Goal: Task Accomplishment & Management: Manage account settings

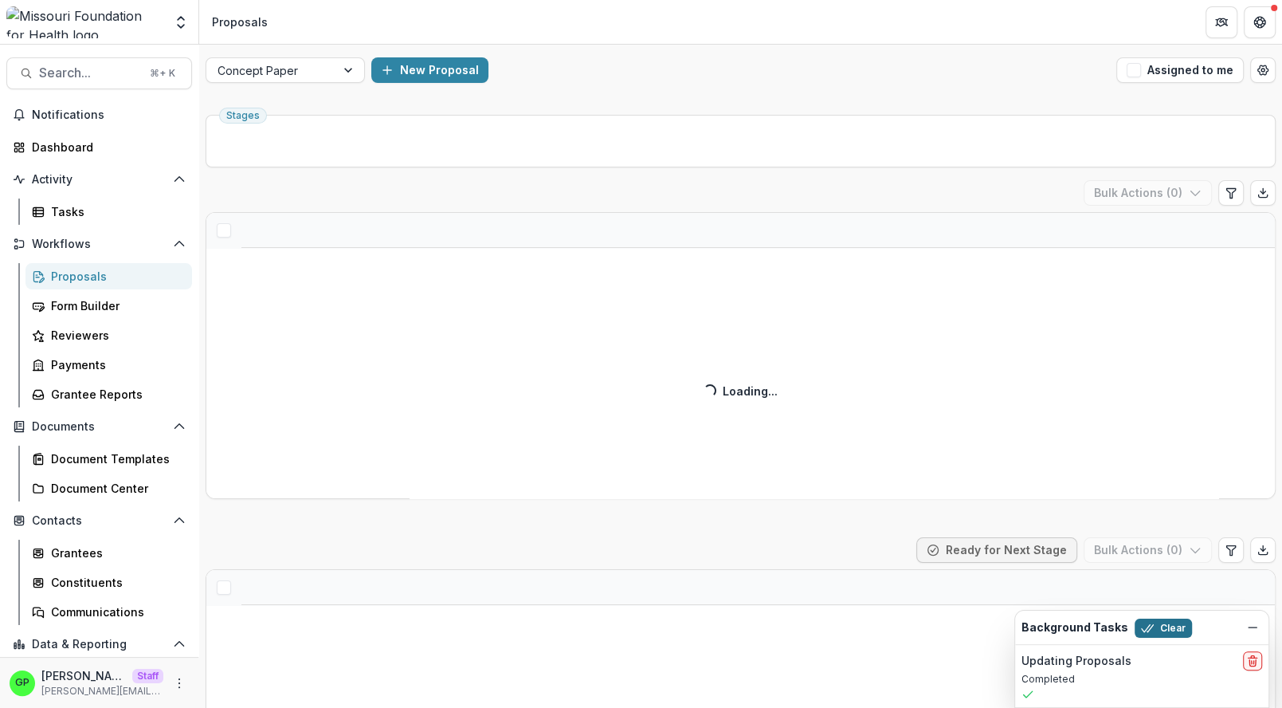
click at [1149, 626] on button "Clear" at bounding box center [1163, 627] width 57 height 19
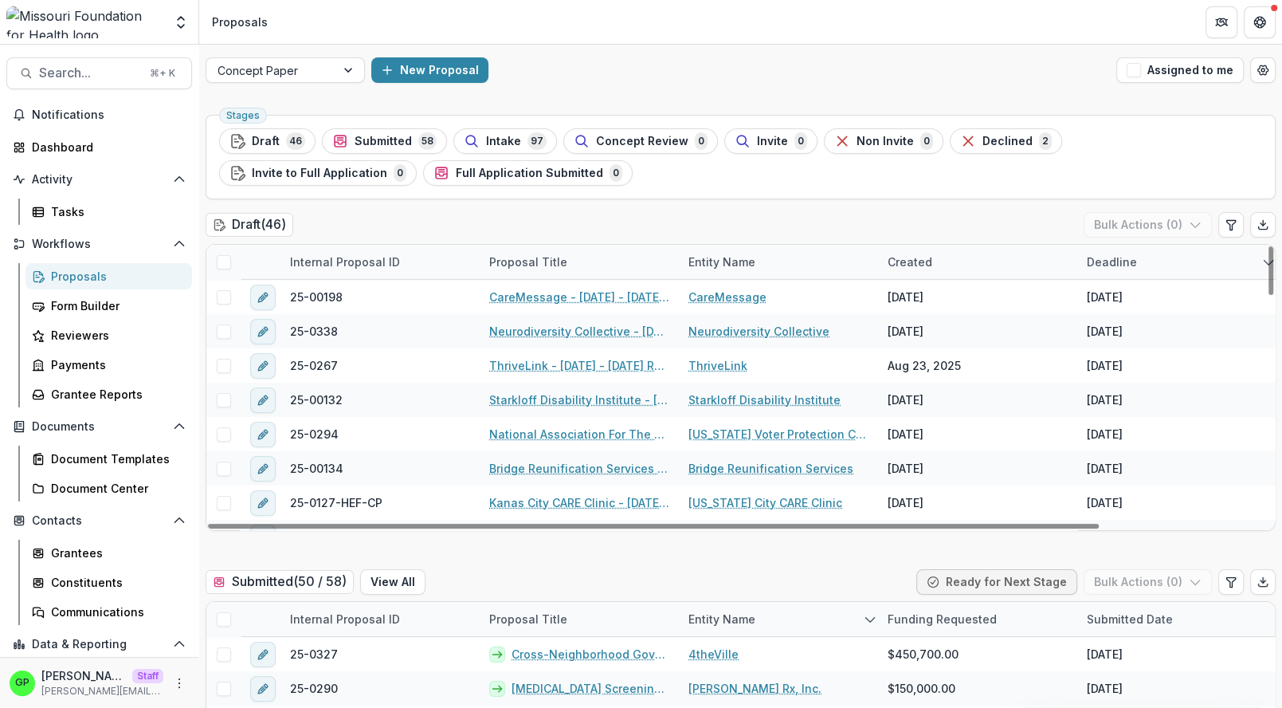
click at [168, 25] on div "Aggregate Analysis Foundations [PERSON_NAME] Foundation [PERSON_NAME] Foundatio…" at bounding box center [99, 22] width 186 height 32
click at [184, 25] on polyline "Open entity switcher" at bounding box center [181, 26] width 6 height 3
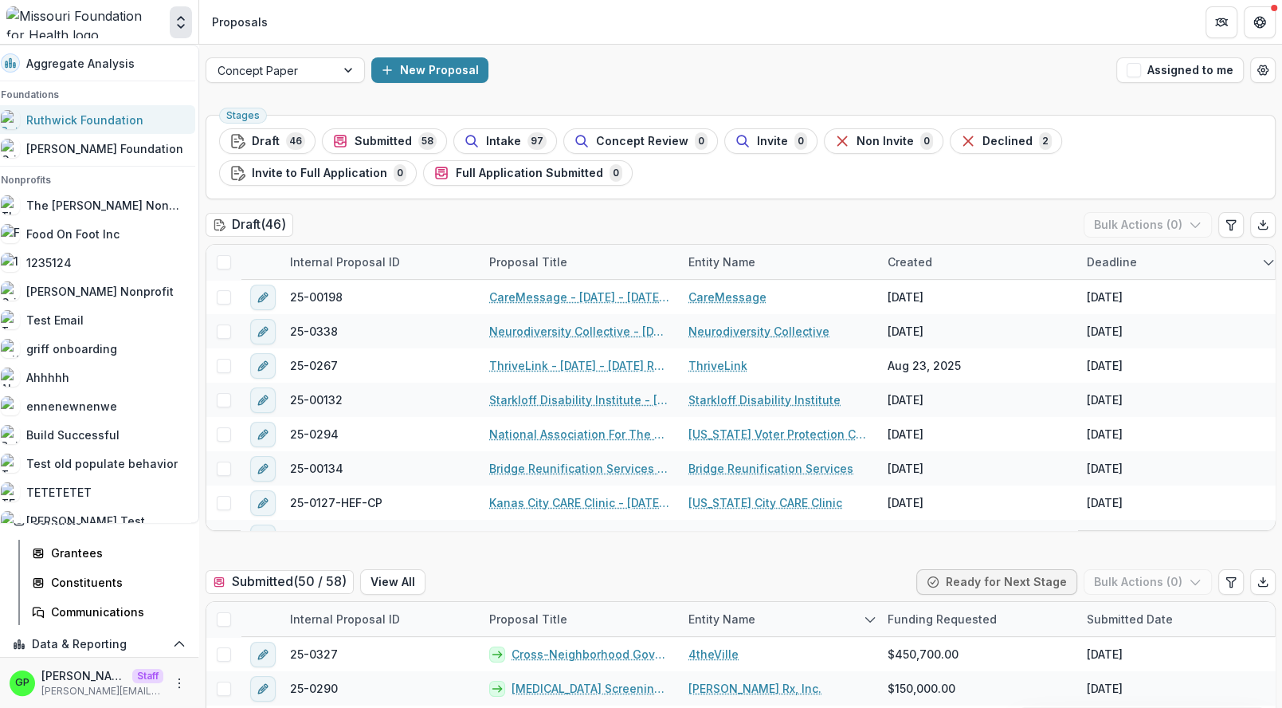
click at [87, 115] on div "Ruthwick Foundation" at bounding box center [84, 120] width 117 height 17
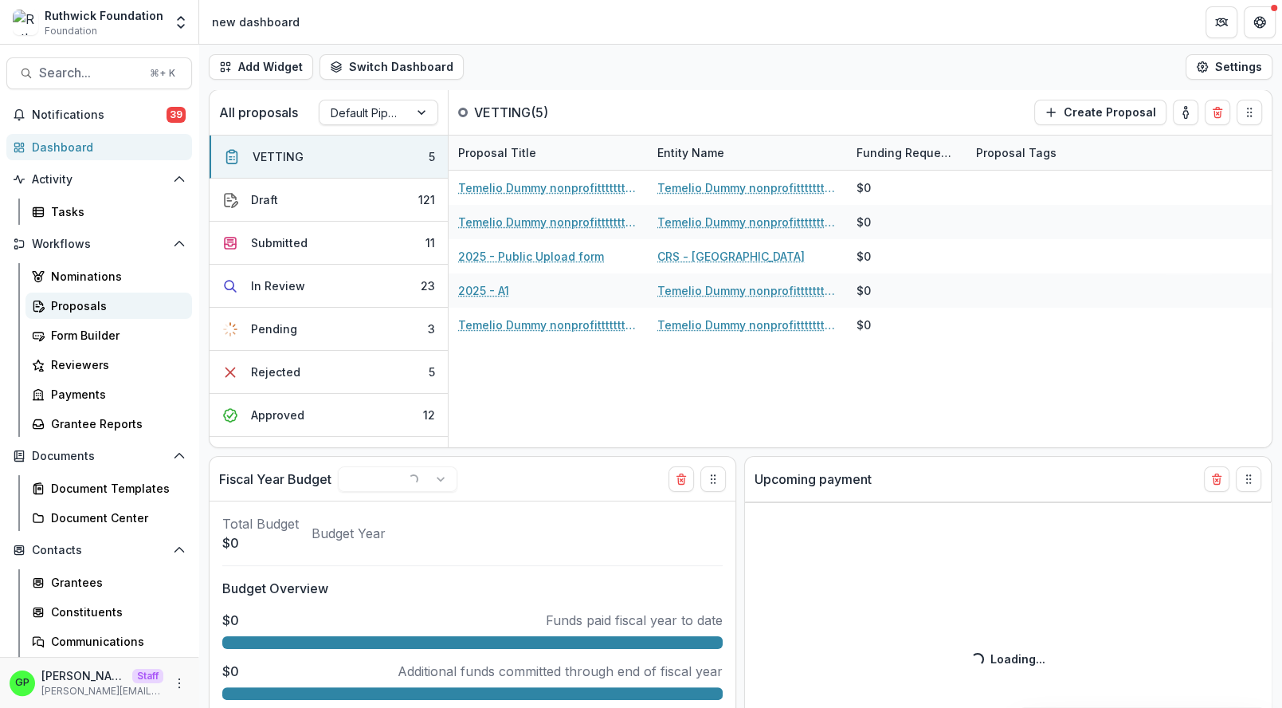
select select "******"
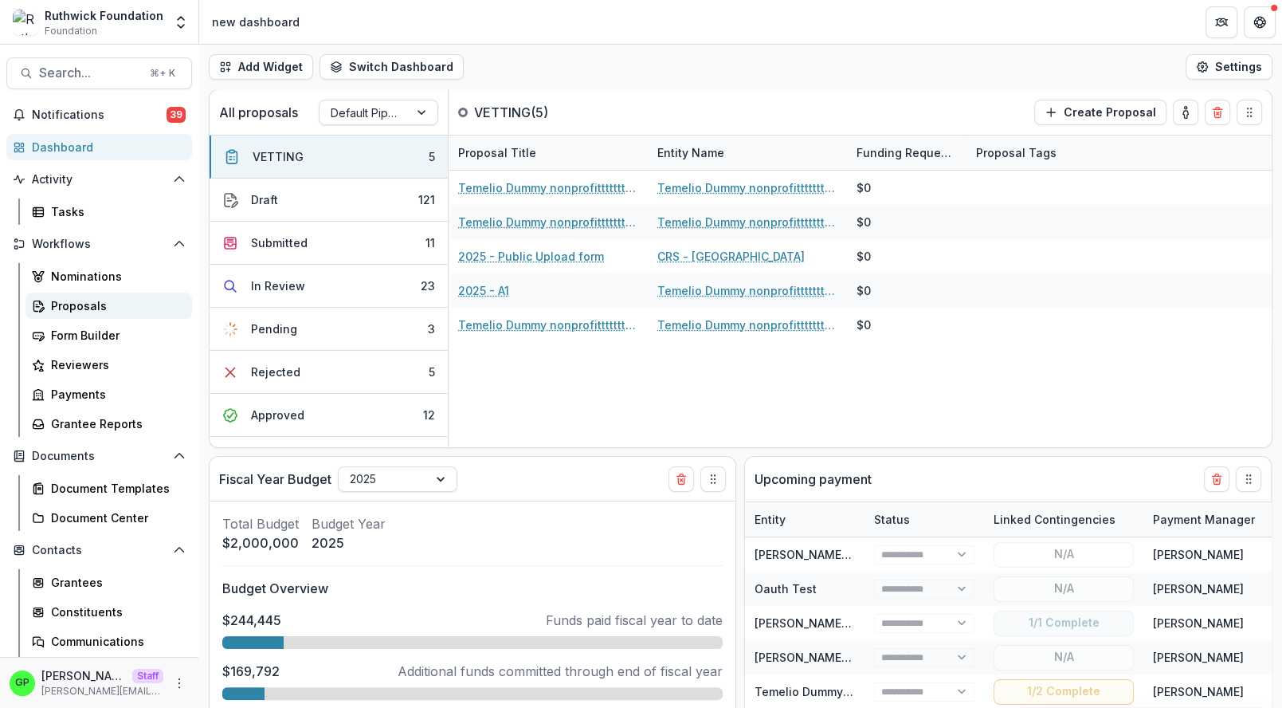
select select "******"
click at [88, 297] on div "Proposals" at bounding box center [115, 305] width 128 height 17
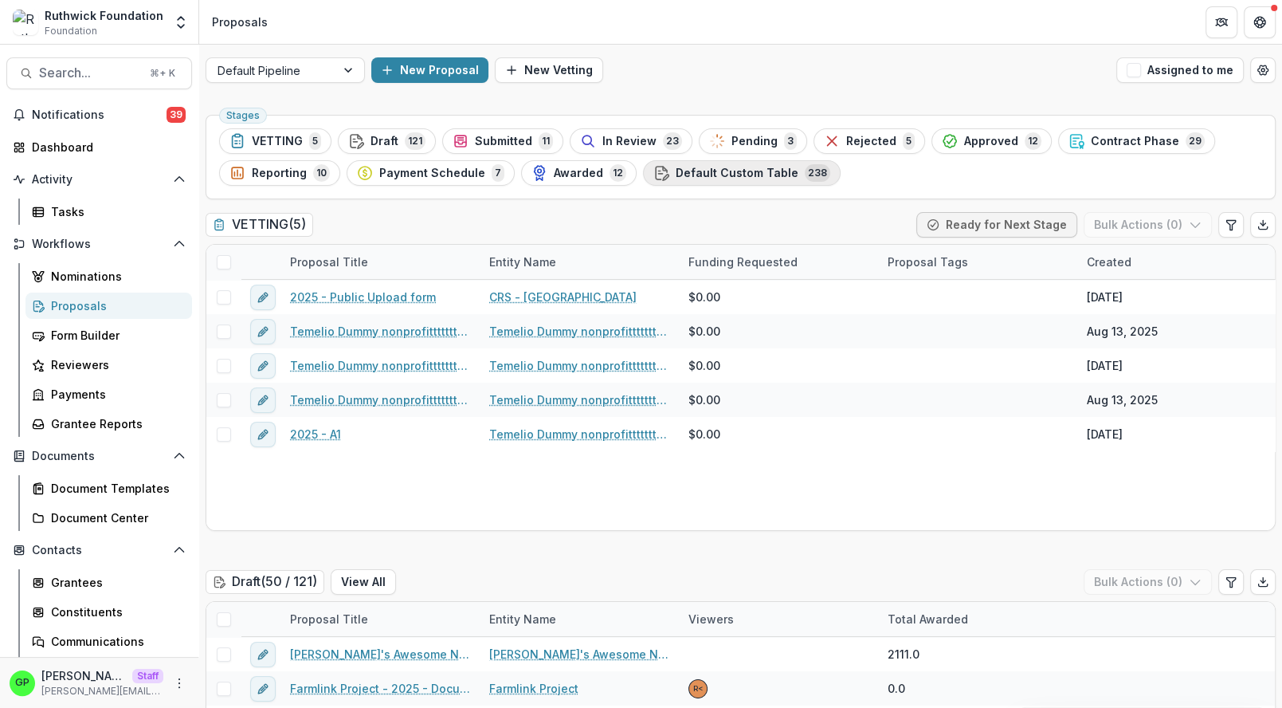
click at [705, 167] on span "Default Custom Table" at bounding box center [737, 174] width 123 height 14
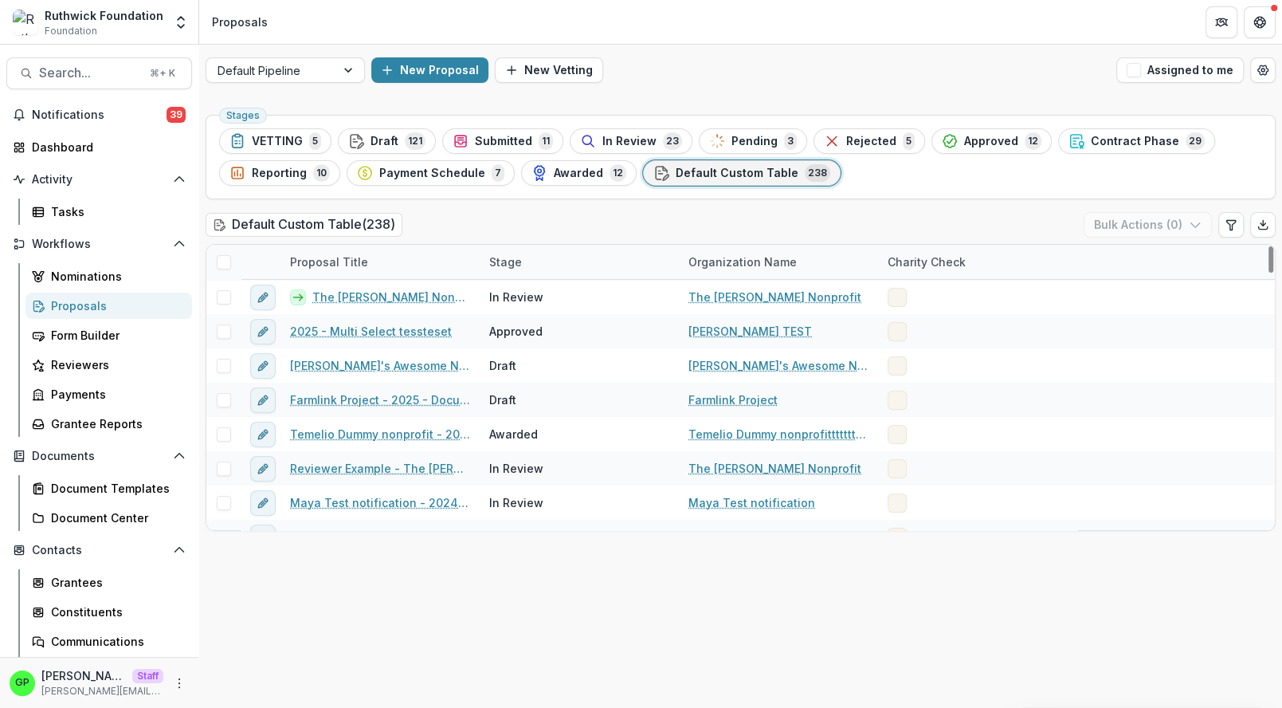
click at [227, 250] on div at bounding box center [223, 262] width 34 height 34
click at [227, 251] on div at bounding box center [223, 262] width 34 height 34
click at [218, 269] on div at bounding box center [223, 262] width 34 height 34
click at [222, 267] on span at bounding box center [224, 262] width 14 height 14
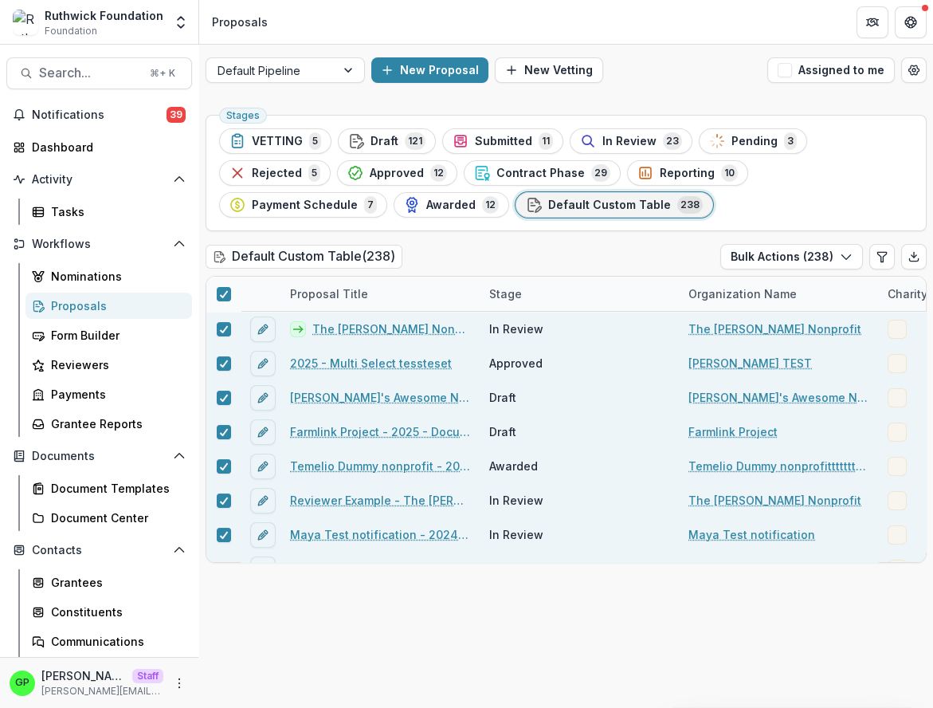
click at [797, 240] on div "Stages VETTING 5 Draft 121 Submitted 11 In Review 23 Pending 3 Rejected 5 Appro…" at bounding box center [566, 407] width 734 height 599
click at [797, 253] on button "Bulk Actions ( 238 )" at bounding box center [791, 256] width 143 height 25
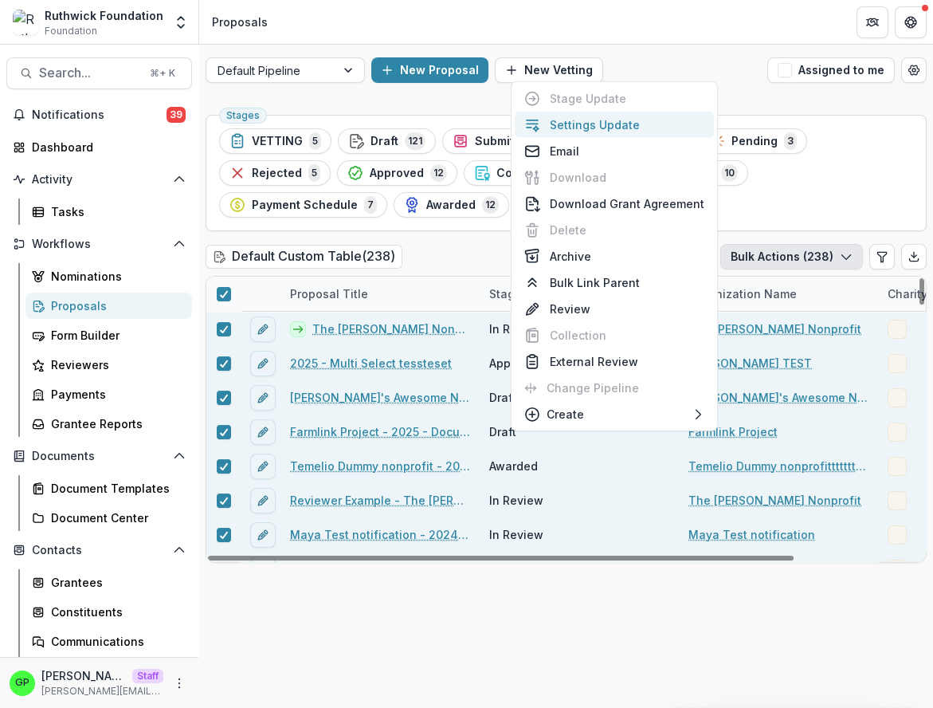
click at [585, 131] on button "Settings Update" at bounding box center [614, 125] width 199 height 26
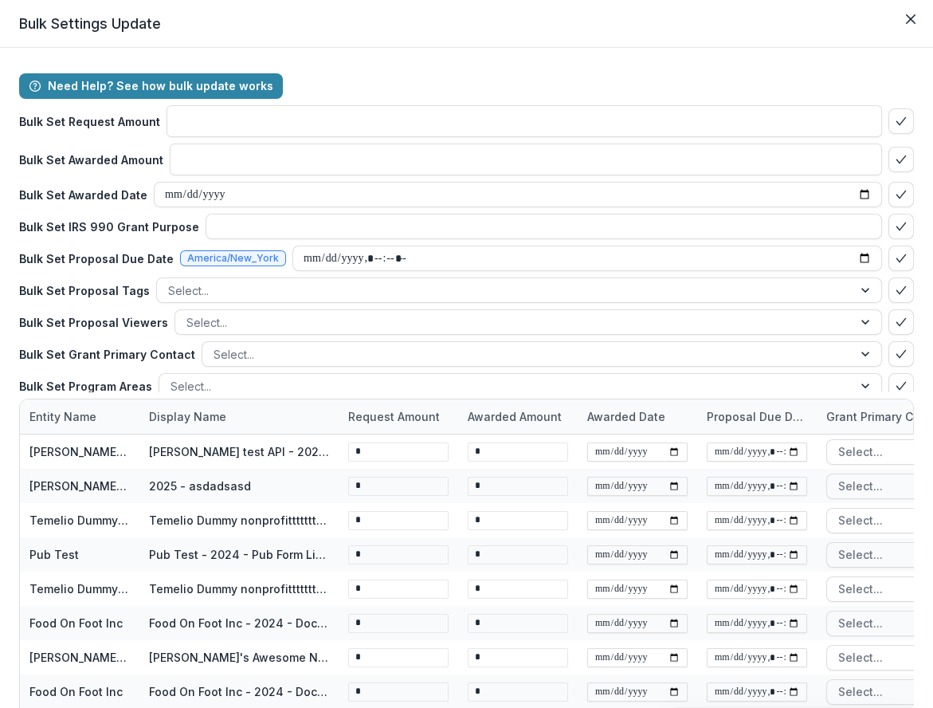
type input "**"
click at [166, 189] on input "date" at bounding box center [518, 194] width 728 height 25
click at [292, 261] on input "datetime-local" at bounding box center [587, 257] width 590 height 25
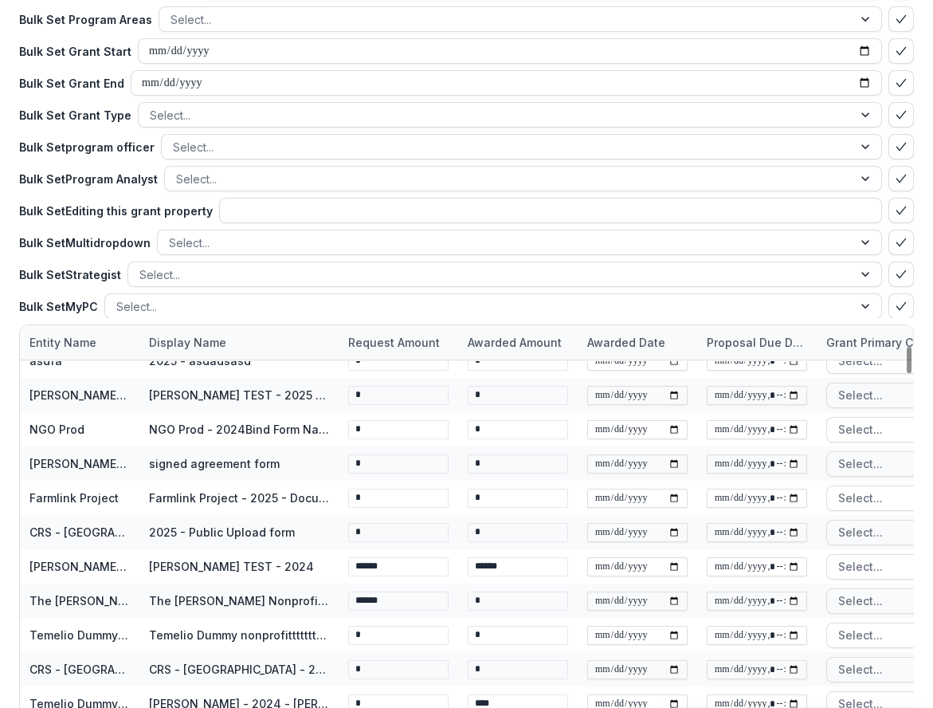
scroll to position [226, 0]
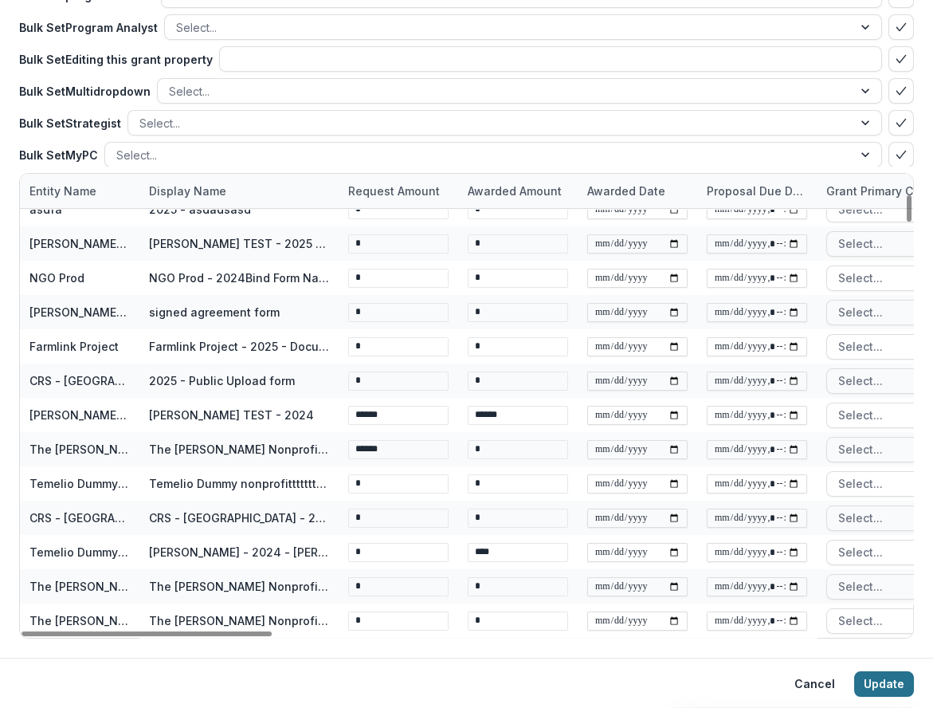
type input "**********"
click at [875, 680] on button "Update" at bounding box center [884, 683] width 60 height 25
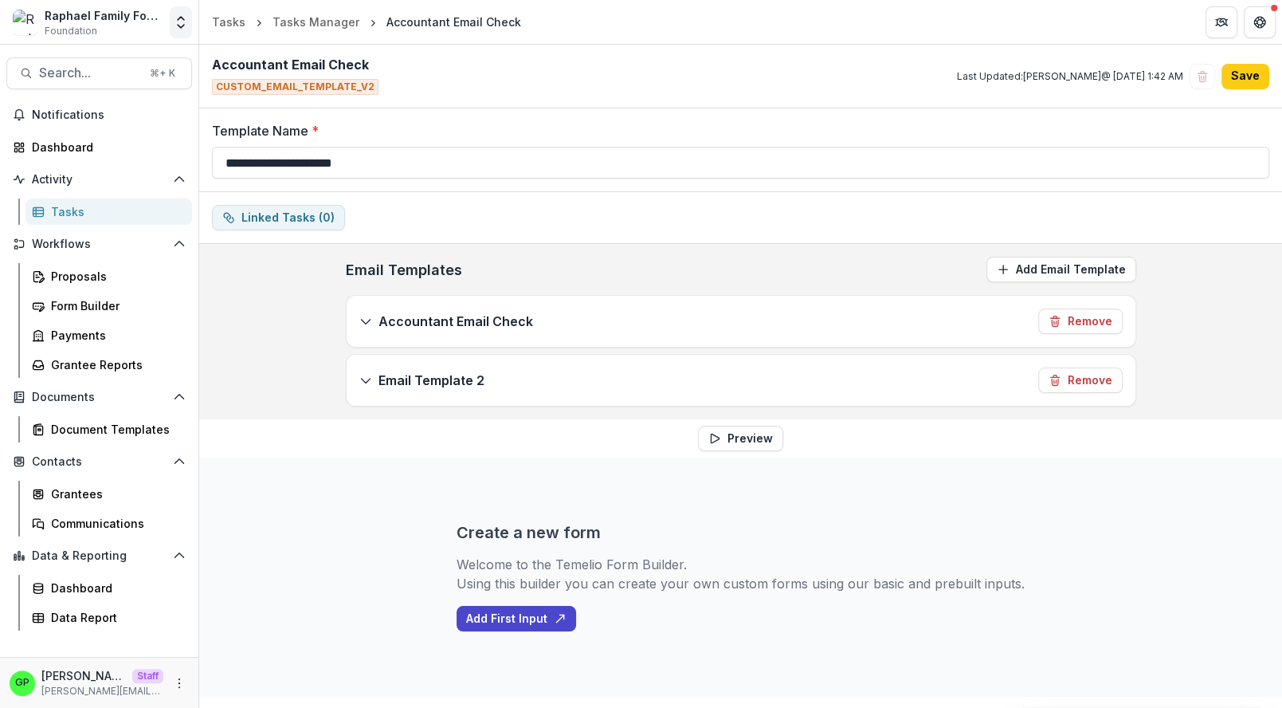
click at [181, 25] on icon "Open entity switcher" at bounding box center [181, 22] width 16 height 16
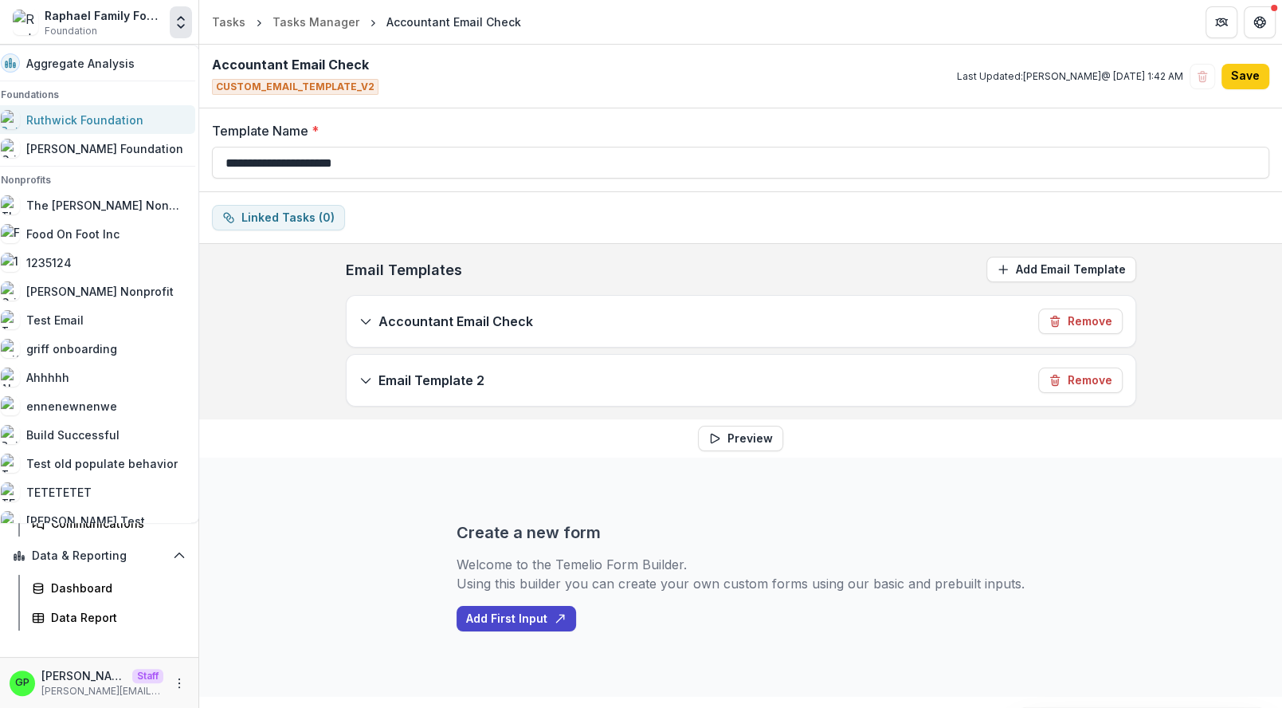
click at [100, 113] on div "Ruthwick Foundation" at bounding box center [84, 120] width 117 height 17
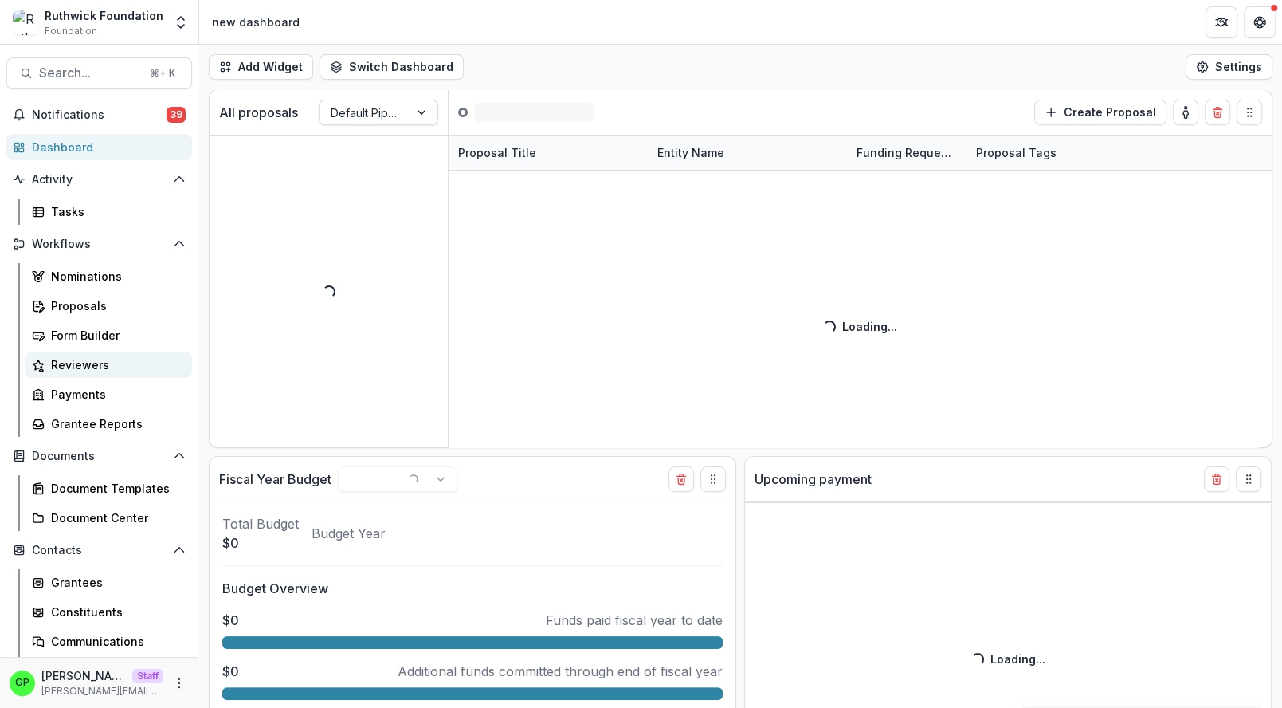
select select "******"
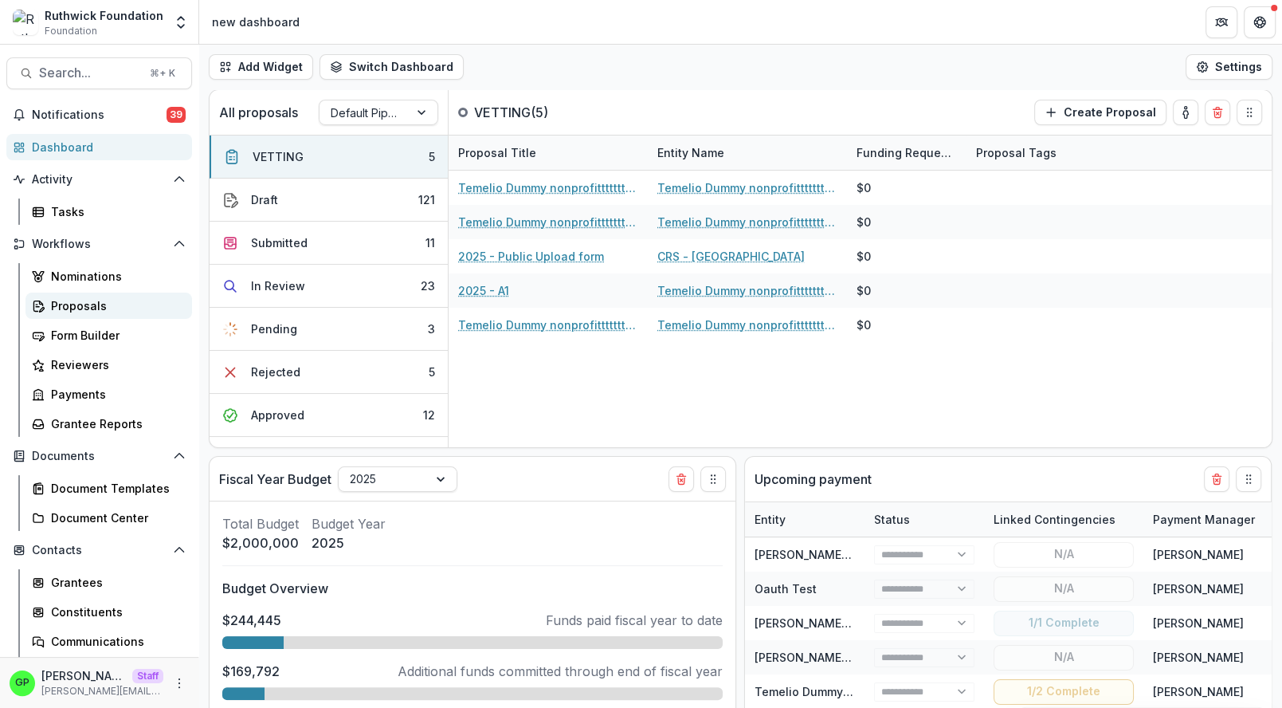
click at [80, 302] on div "Proposals" at bounding box center [115, 305] width 128 height 17
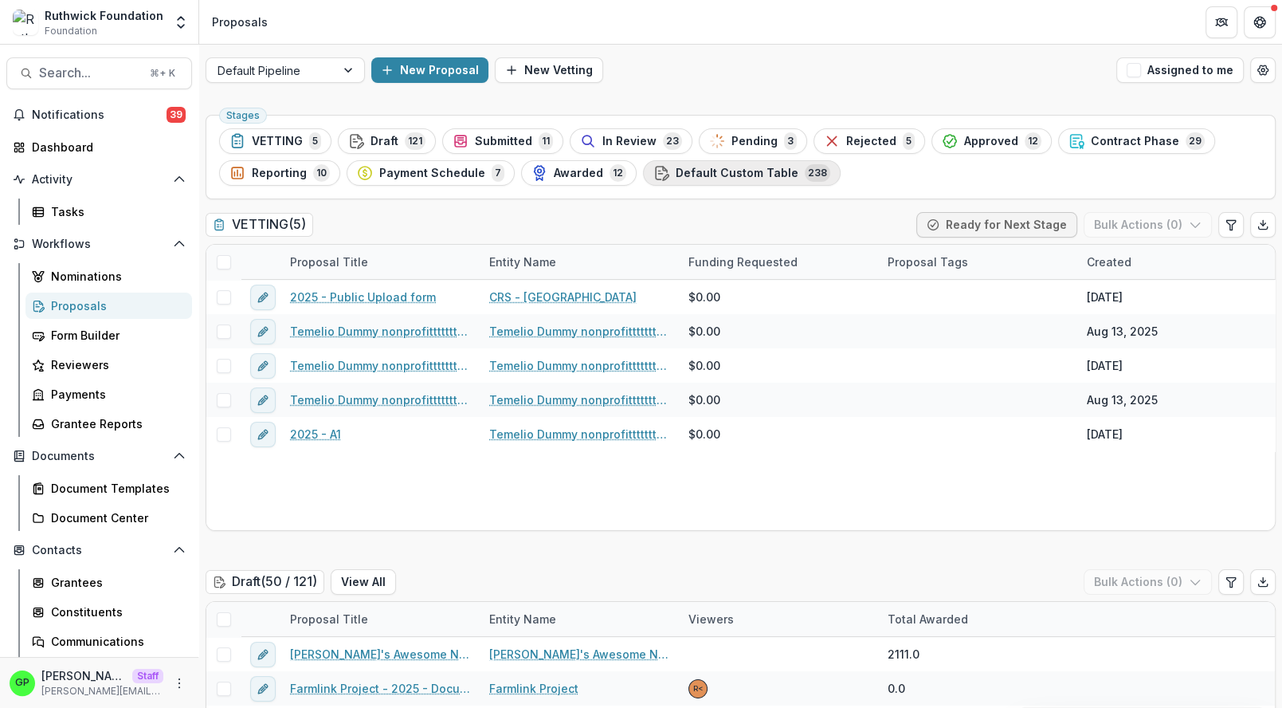
click at [676, 175] on span "Default Custom Table" at bounding box center [737, 174] width 123 height 14
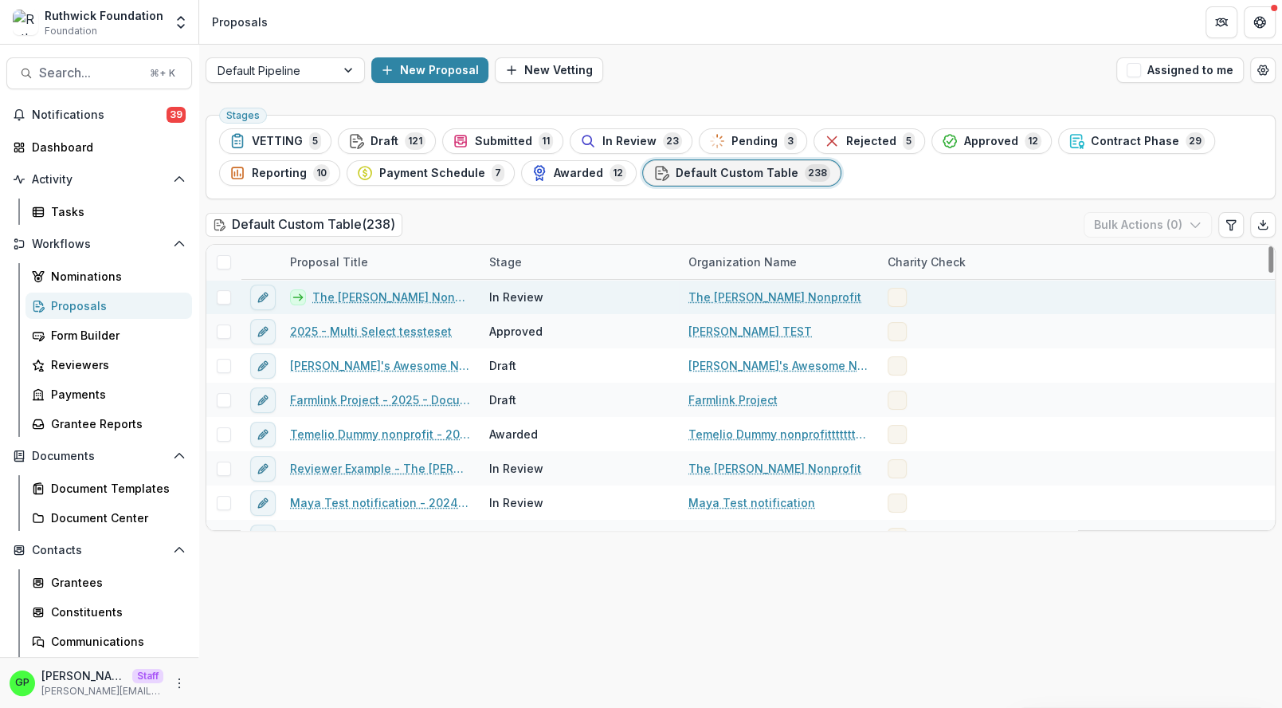
click at [224, 294] on span at bounding box center [224, 297] width 14 height 14
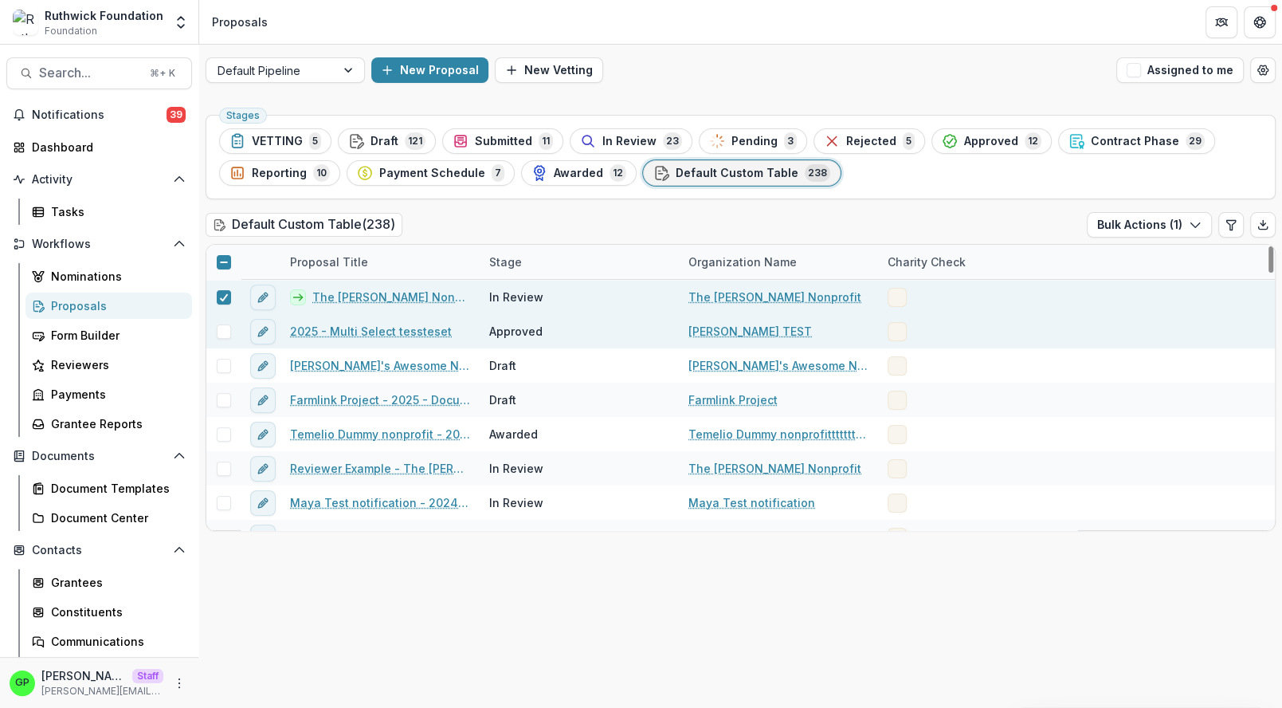
click at [224, 333] on span at bounding box center [224, 331] width 14 height 14
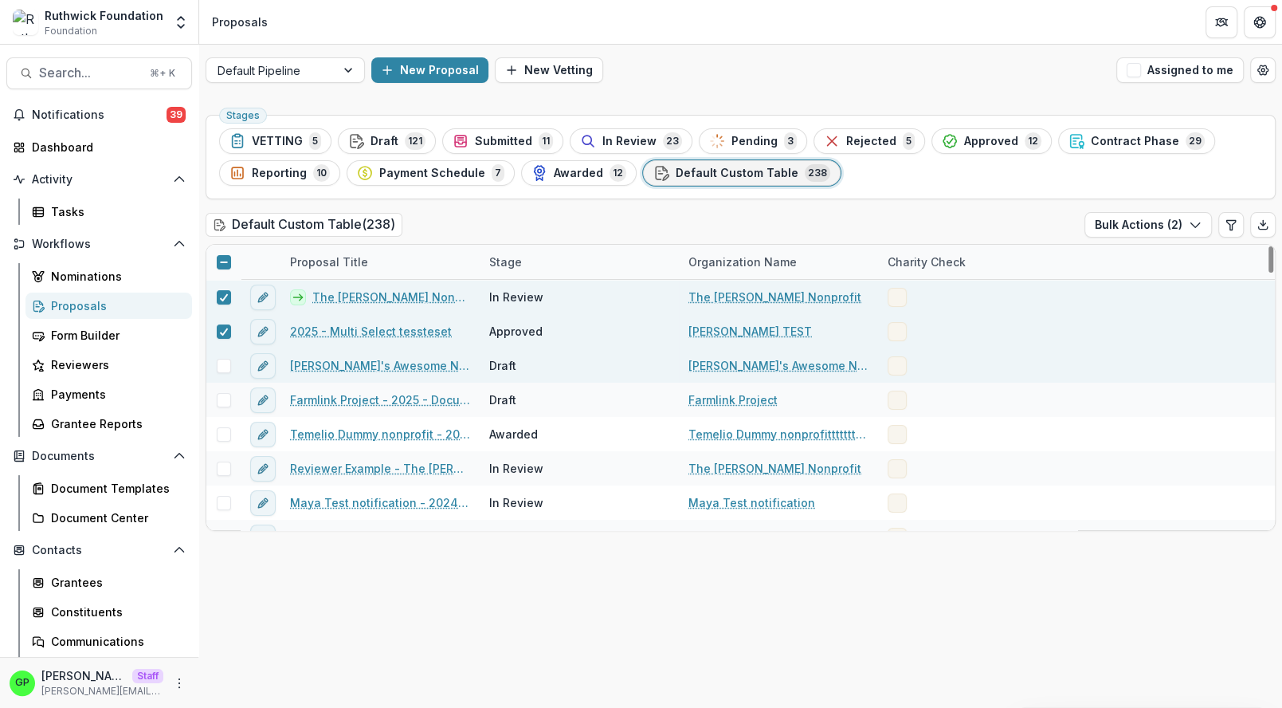
click at [224, 361] on span at bounding box center [224, 366] width 14 height 14
click at [220, 268] on span at bounding box center [224, 262] width 14 height 14
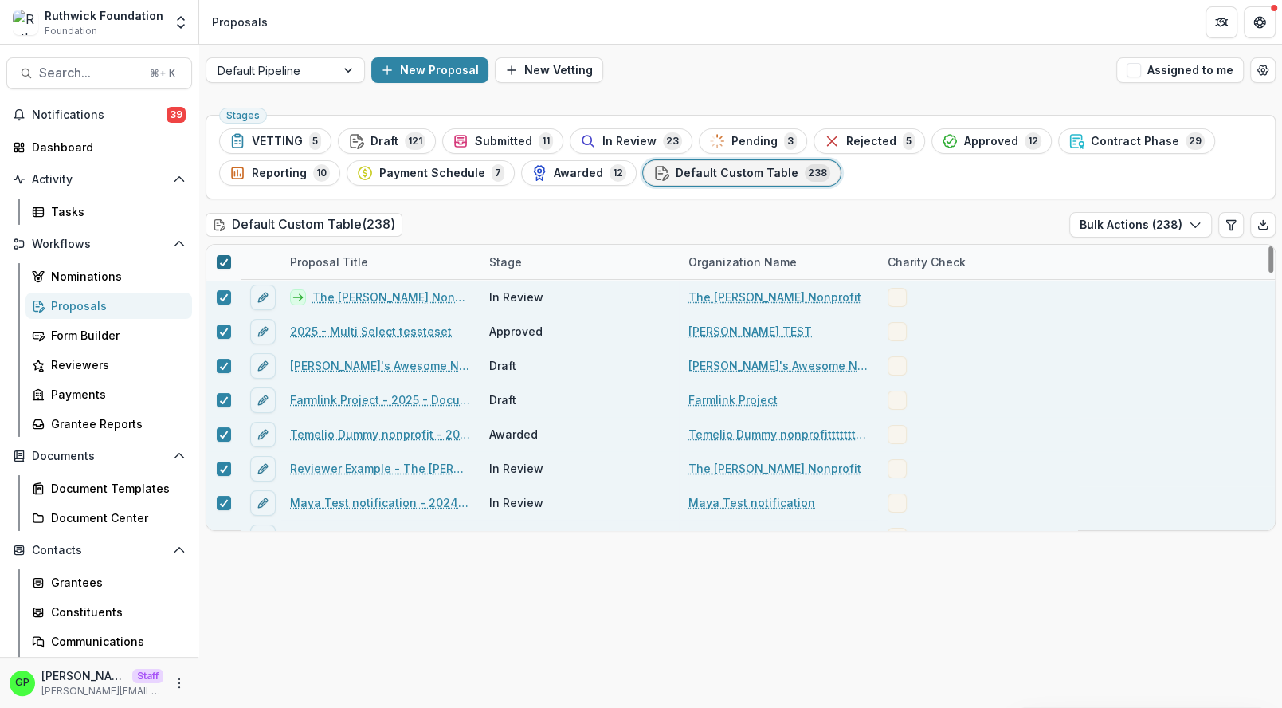
click at [220, 268] on span at bounding box center [224, 262] width 14 height 14
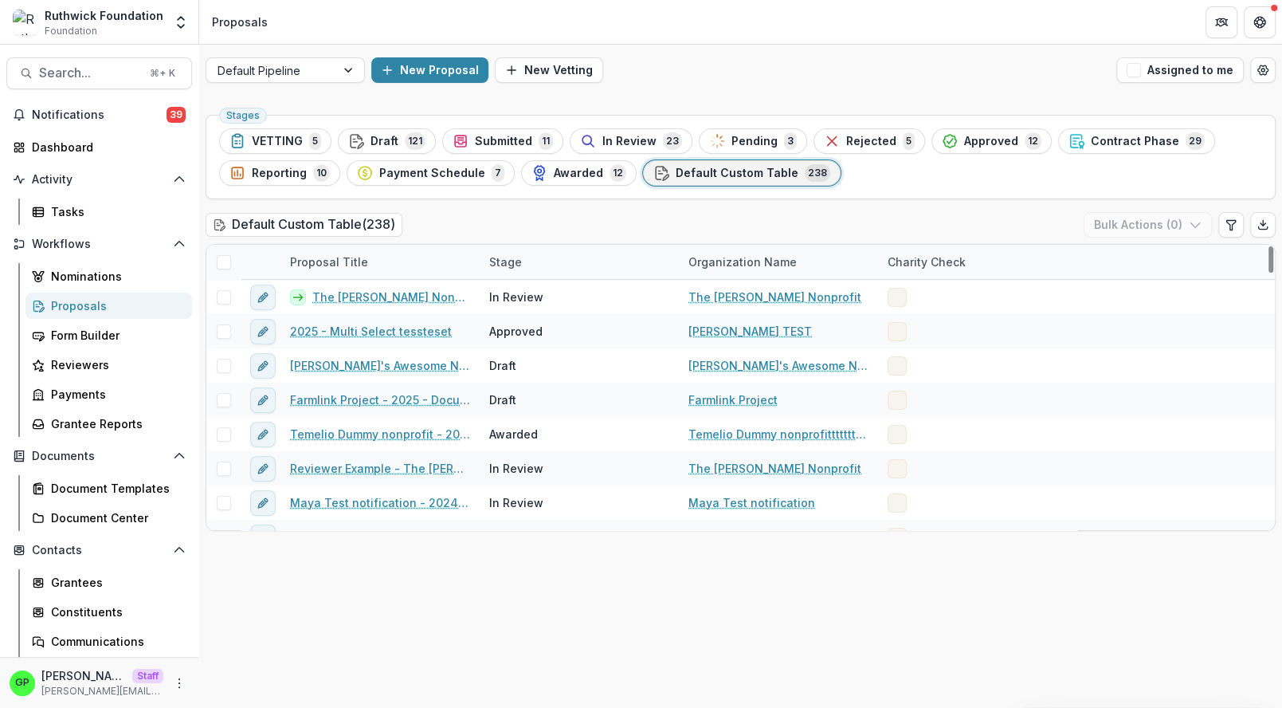
click at [220, 266] on span at bounding box center [224, 262] width 14 height 14
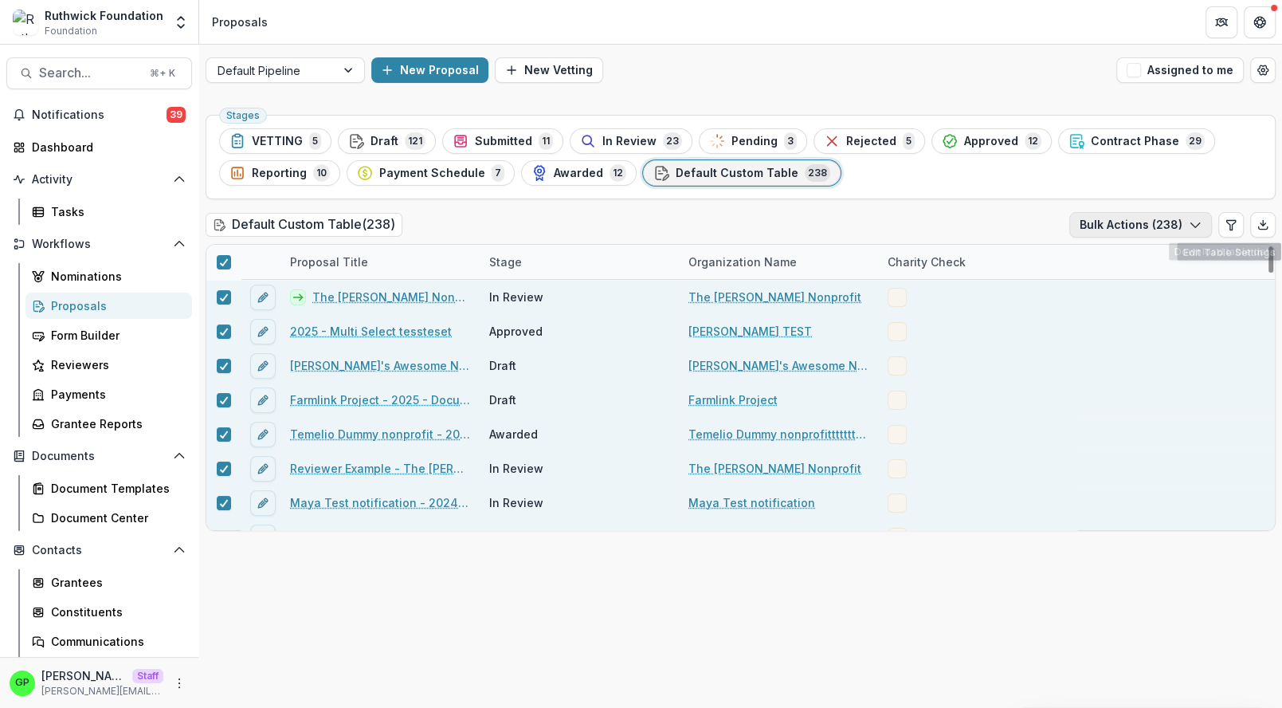
click at [1181, 225] on button "Bulk Actions ( 238 )" at bounding box center [1140, 224] width 143 height 25
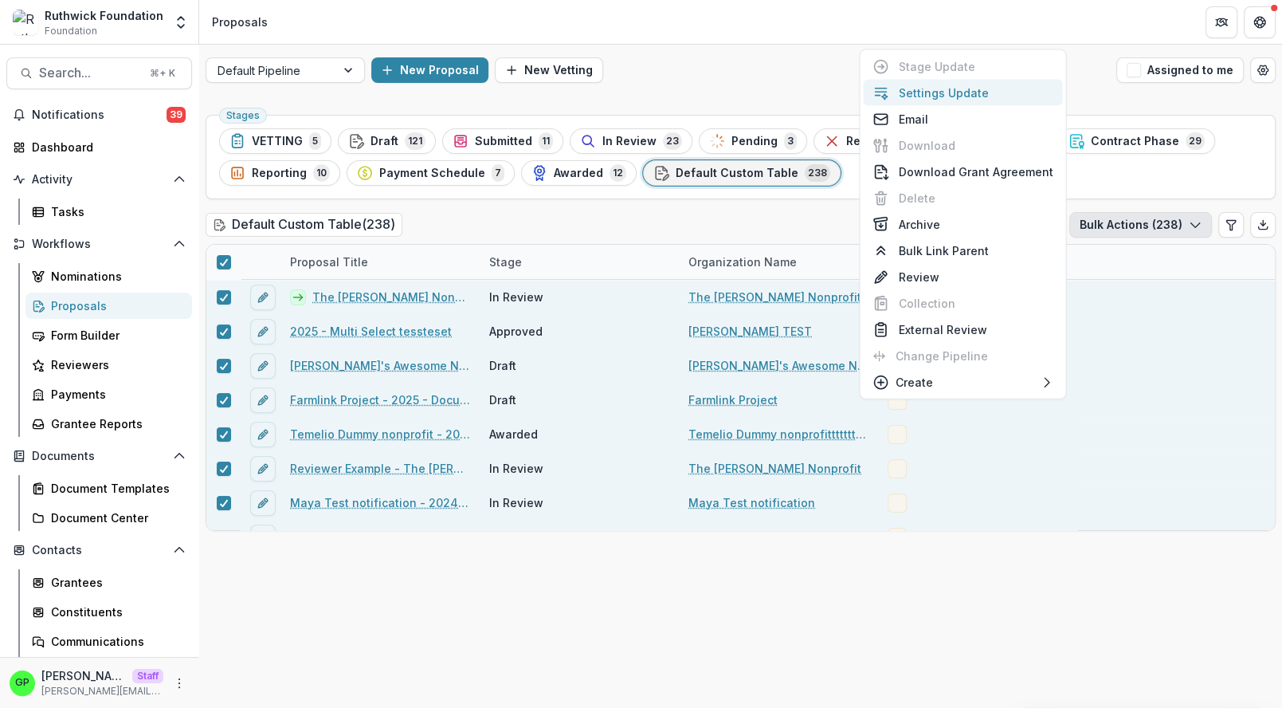
click at [967, 92] on button "Settings Update" at bounding box center [962, 93] width 199 height 26
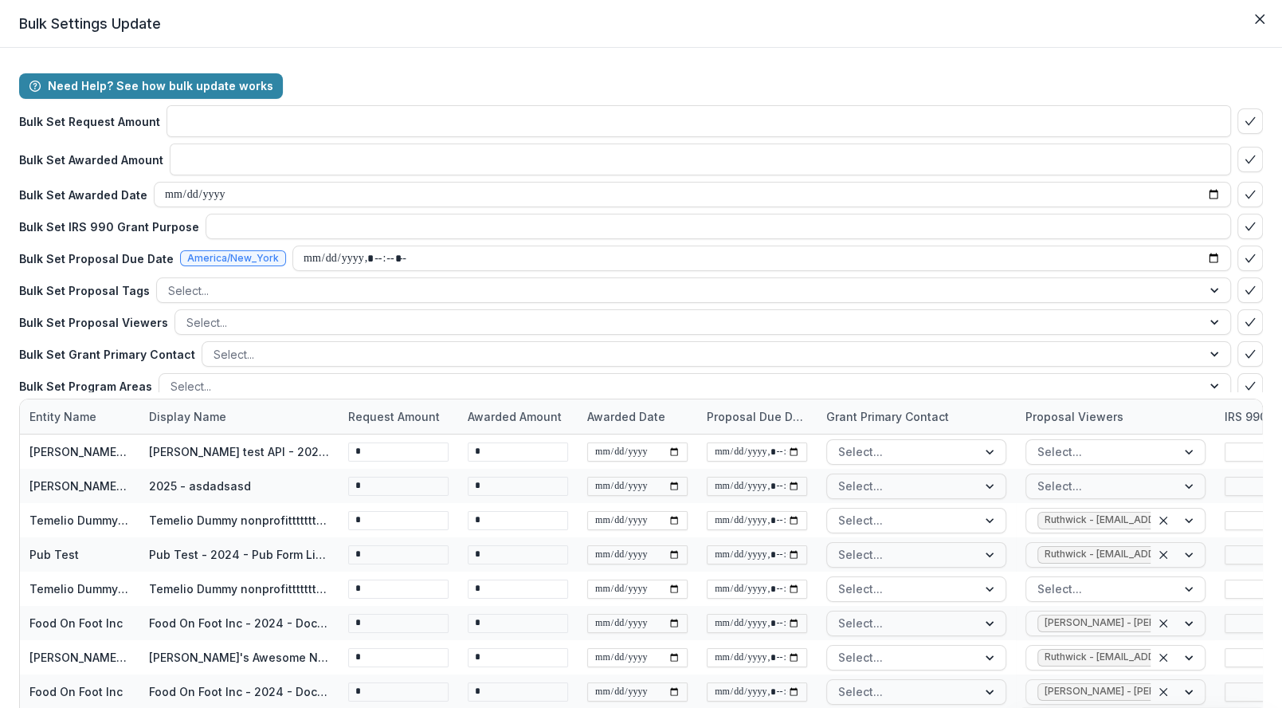
type input "**"
click at [303, 256] on input "datetime-local" at bounding box center [761, 257] width 939 height 25
type input "**********"
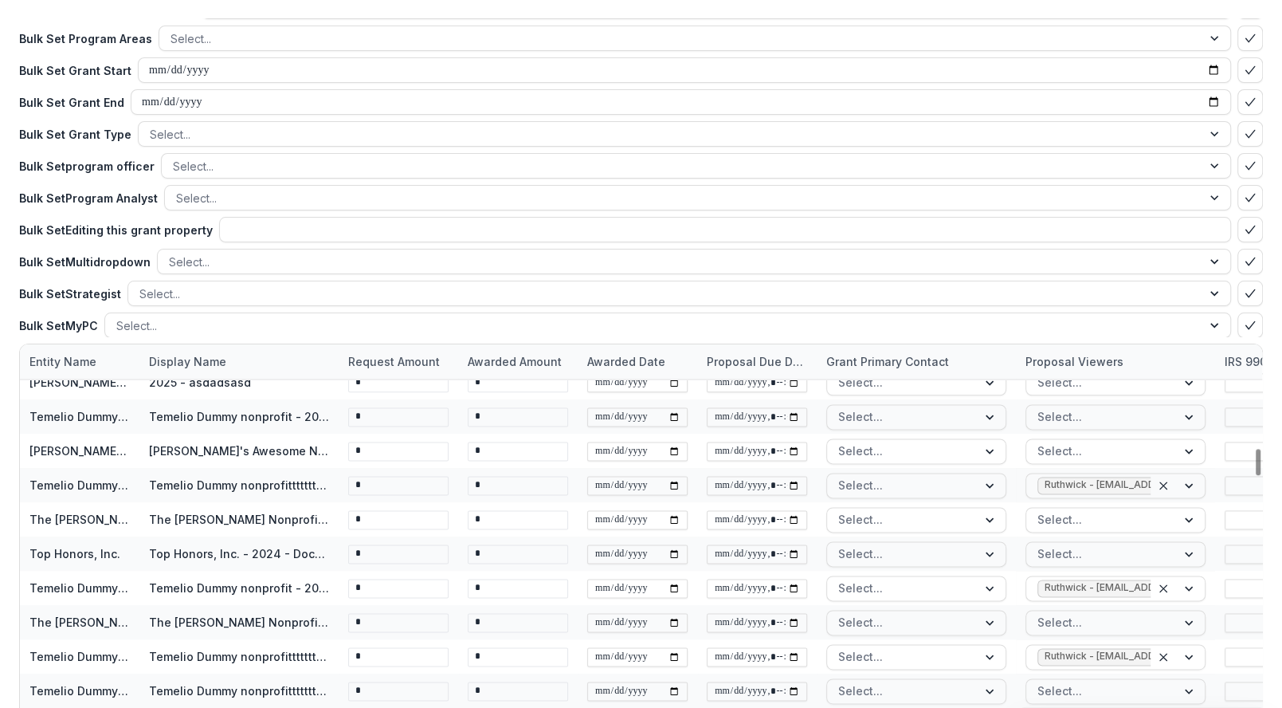
scroll to position [226, 0]
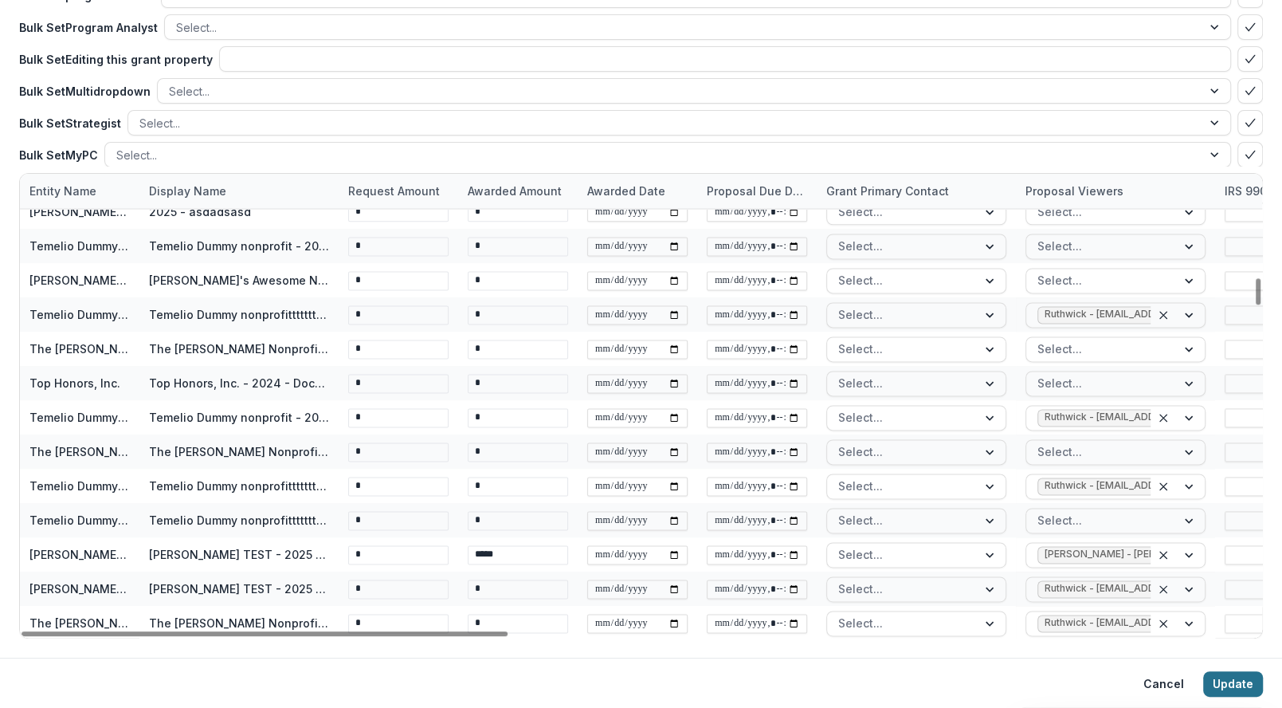
click at [1226, 677] on button "Update" at bounding box center [1233, 683] width 60 height 25
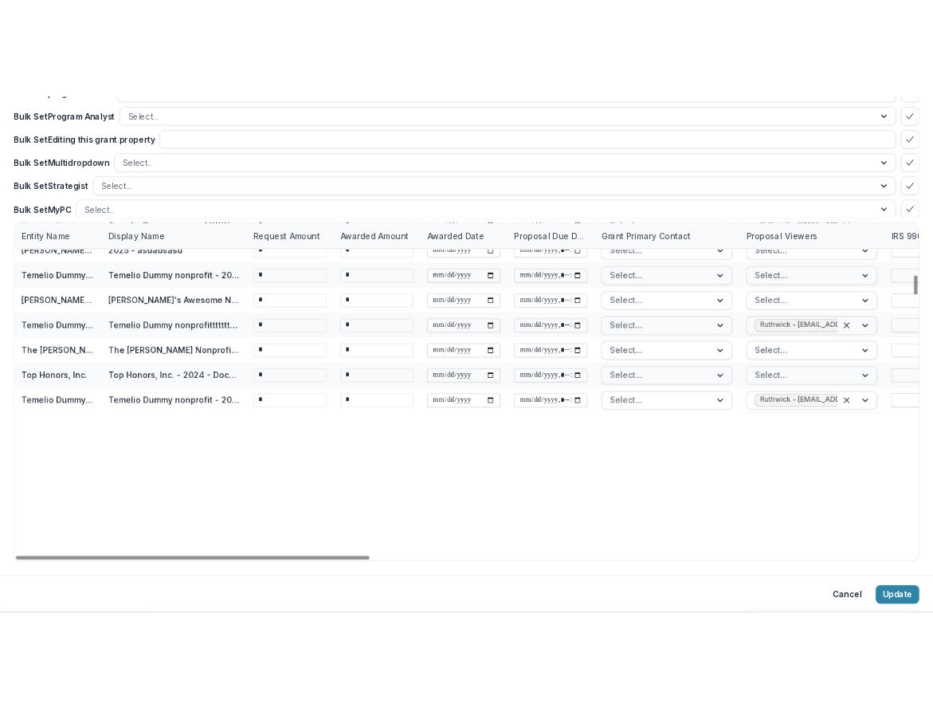
scroll to position [1275, 0]
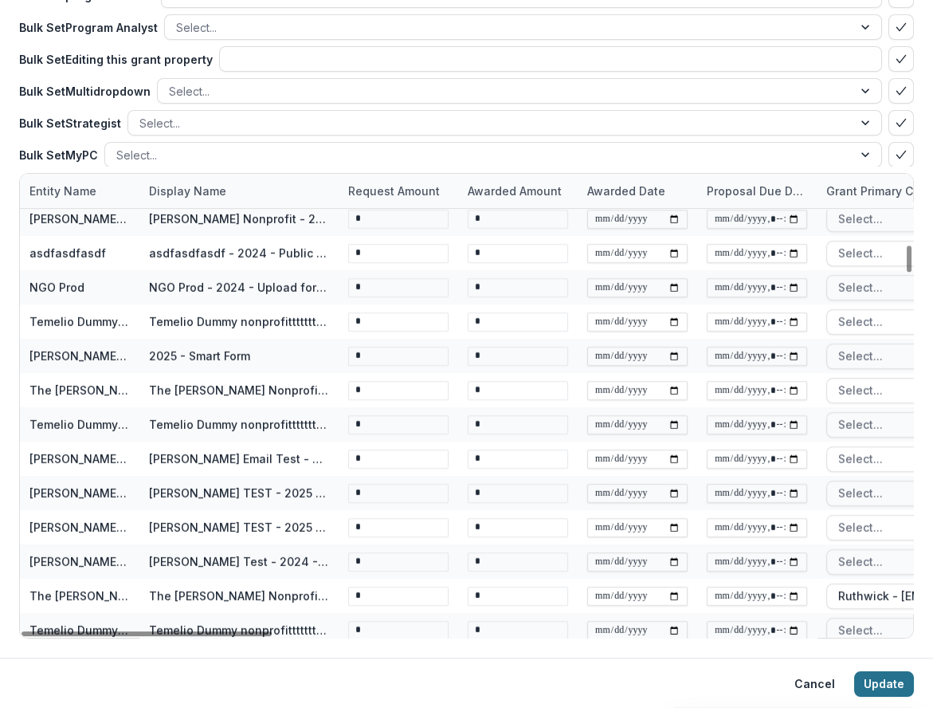
click at [892, 682] on button "Update" at bounding box center [884, 683] width 60 height 25
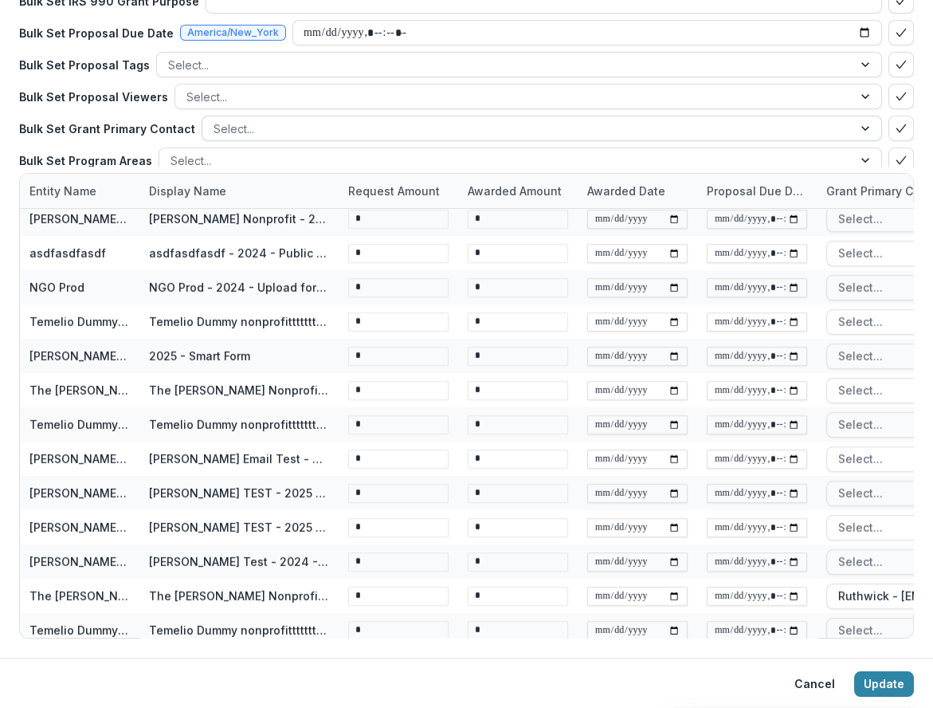
scroll to position [0, 0]
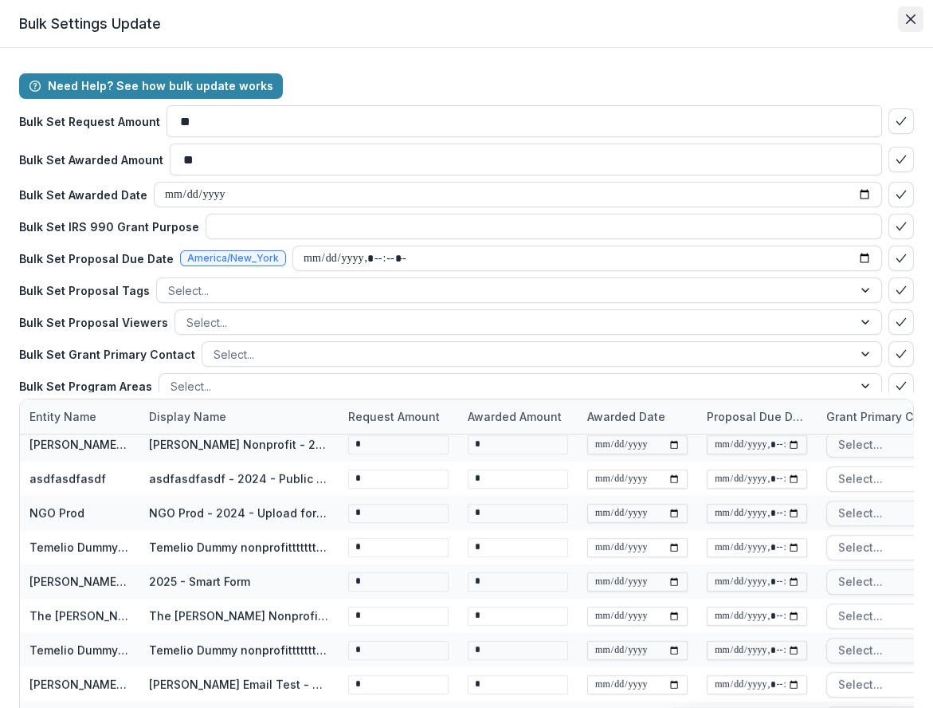
click at [899, 21] on button "Close" at bounding box center [910, 18] width 25 height 25
